Goal: Find specific page/section: Find specific page/section

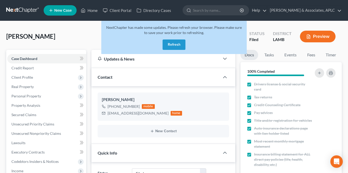
select select "8"
select select "6"
click at [18, 6] on link at bounding box center [22, 10] width 33 height 9
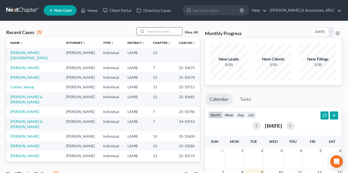
click at [156, 29] on input "search" at bounding box center [164, 32] width 36 height 8
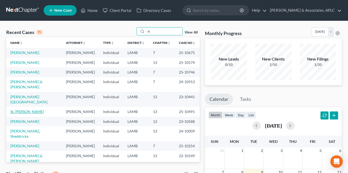
type input "st"
click at [20, 114] on link "St. Pierre, Nicole" at bounding box center [27, 111] width 34 height 4
select select "8"
select select "0"
